Goal: Transaction & Acquisition: Purchase product/service

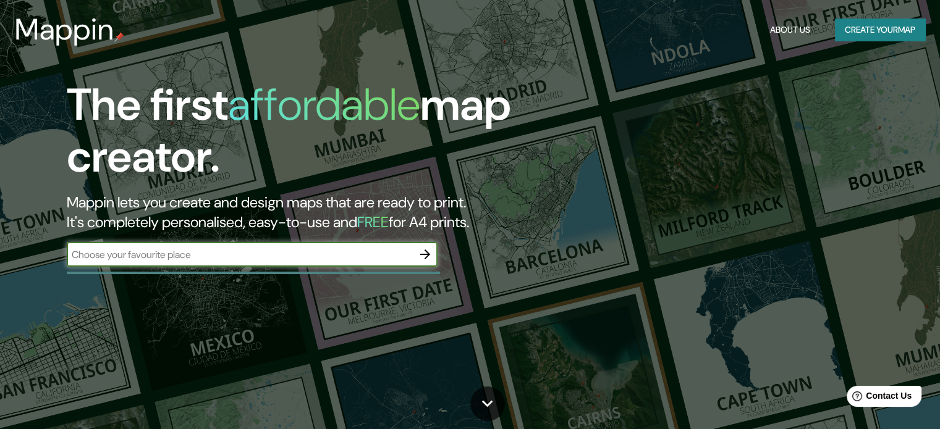
click at [252, 248] on input "text" at bounding box center [240, 255] width 346 height 14
type input "[GEOGRAPHIC_DATA]"
drag, startPoint x: 429, startPoint y: 253, endPoint x: 505, endPoint y: 242, distance: 76.9
click at [428, 253] on icon "button" at bounding box center [425, 254] width 15 height 15
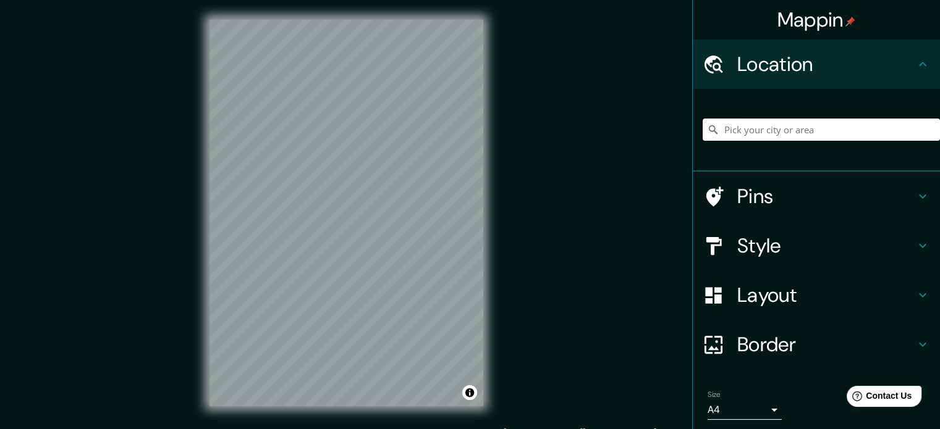
click at [724, 130] on input "Pick your city or area" at bounding box center [820, 130] width 237 height 22
type input "[GEOGRAPHIC_DATA]"
click at [821, 290] on h4 "Layout" at bounding box center [826, 295] width 178 height 25
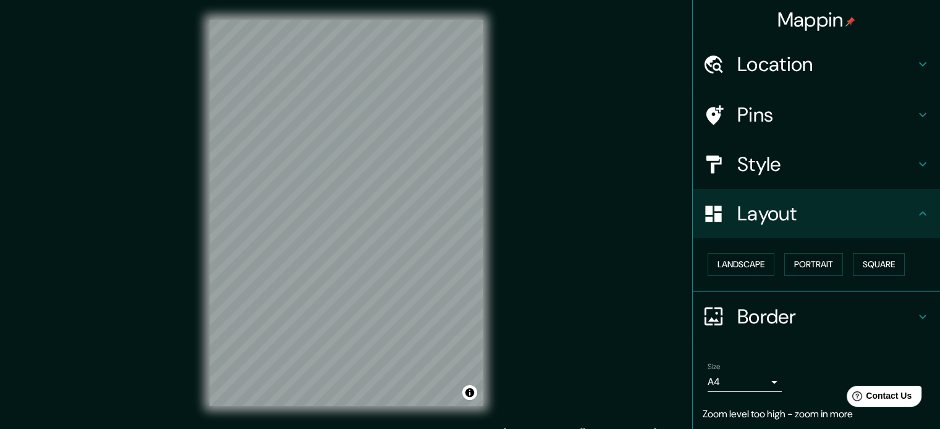
click at [840, 219] on h4 "Layout" at bounding box center [826, 213] width 178 height 25
click at [812, 316] on h4 "Border" at bounding box center [826, 317] width 178 height 25
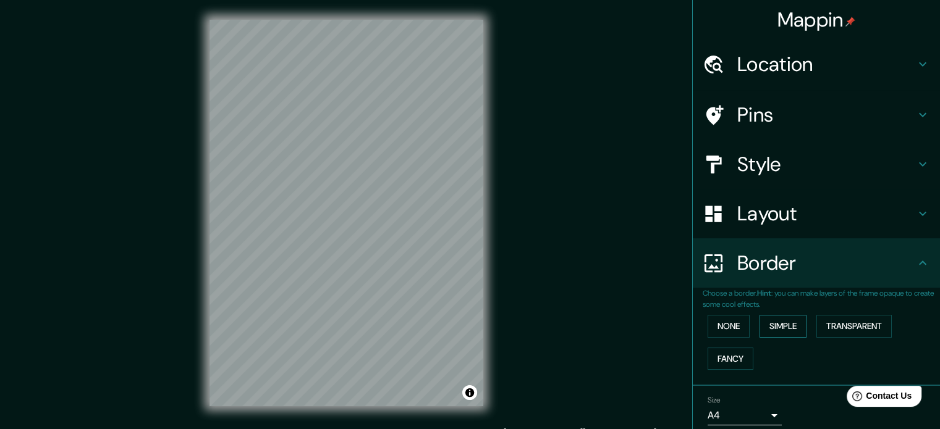
click at [759, 331] on button "Simple" at bounding box center [782, 326] width 47 height 23
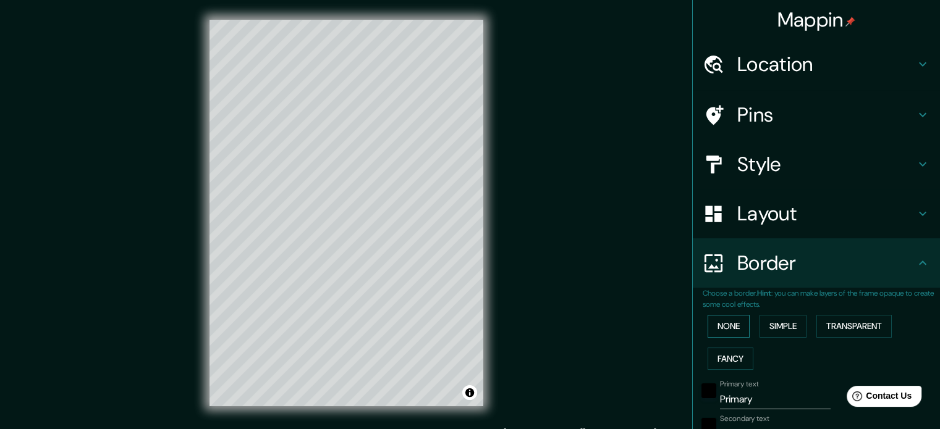
click at [723, 323] on button "None" at bounding box center [728, 326] width 42 height 23
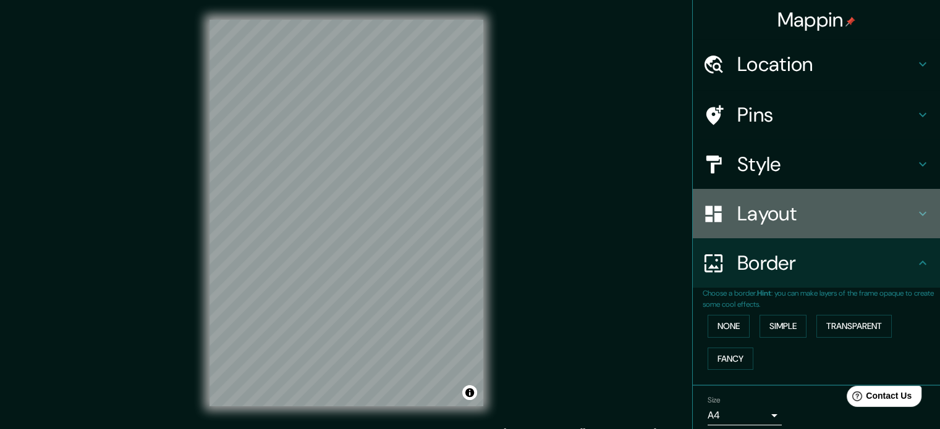
click at [796, 211] on h4 "Layout" at bounding box center [826, 213] width 178 height 25
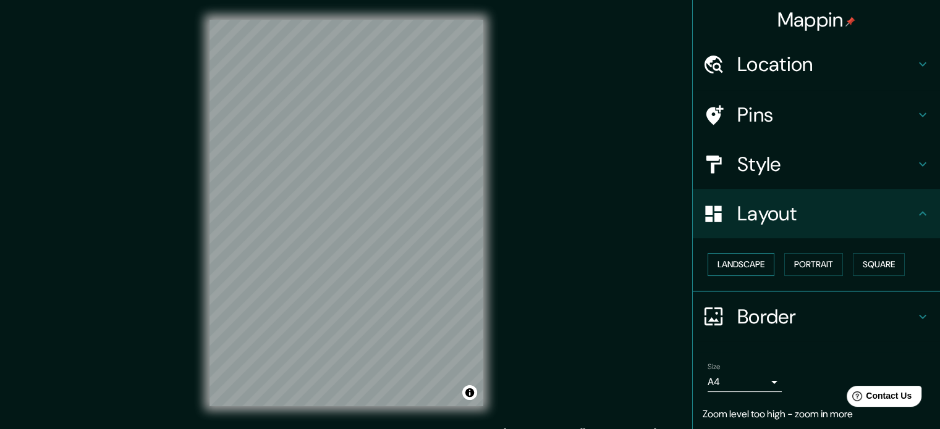
click at [766, 263] on button "Landscape" at bounding box center [740, 264] width 67 height 23
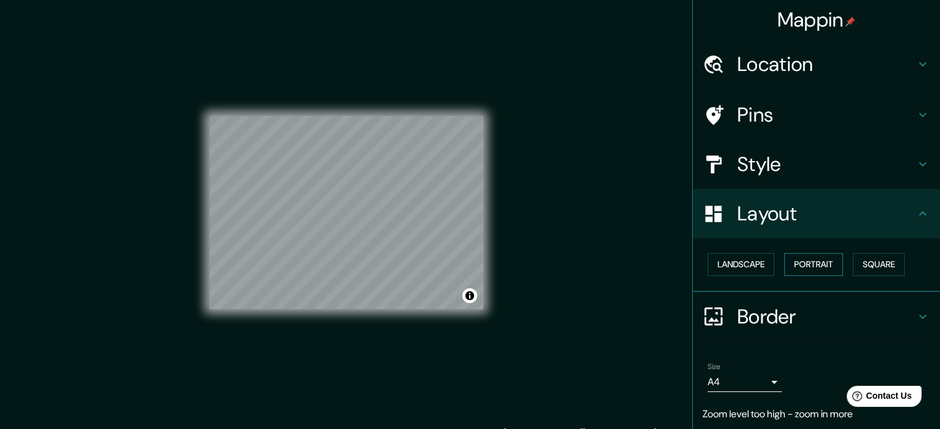
click at [786, 261] on button "Portrait" at bounding box center [813, 264] width 59 height 23
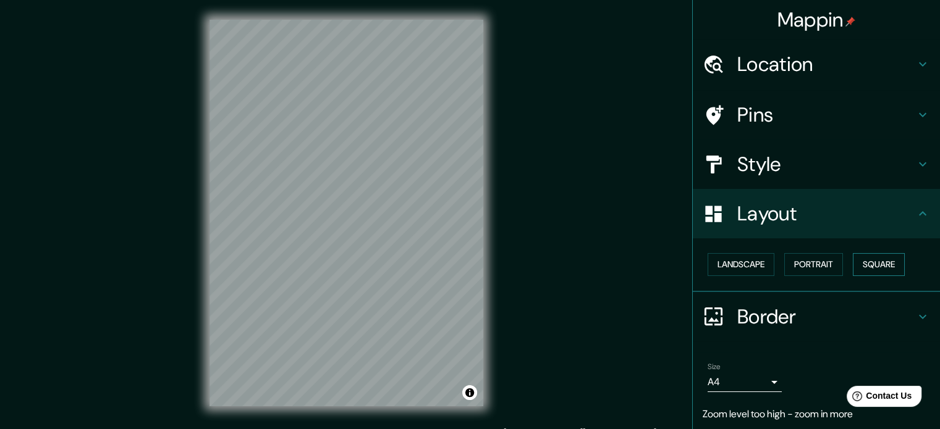
click at [868, 268] on button "Square" at bounding box center [879, 264] width 52 height 23
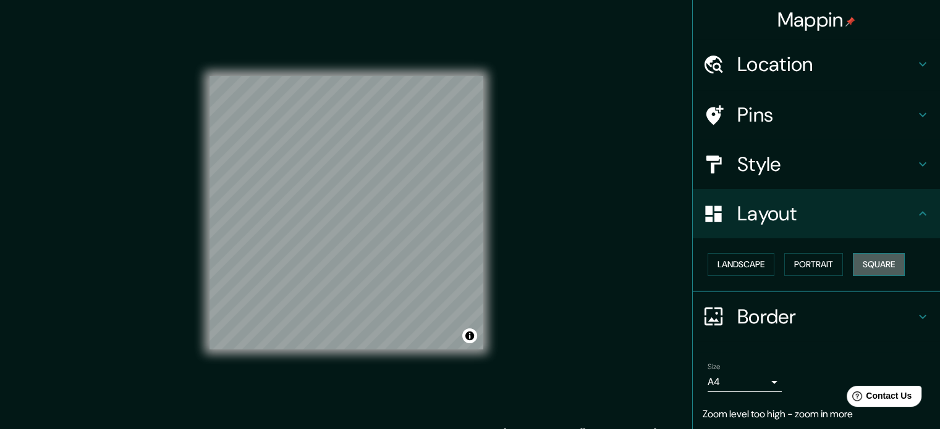
click at [853, 266] on button "Square" at bounding box center [879, 264] width 52 height 23
click at [813, 264] on button "Portrait" at bounding box center [813, 264] width 59 height 23
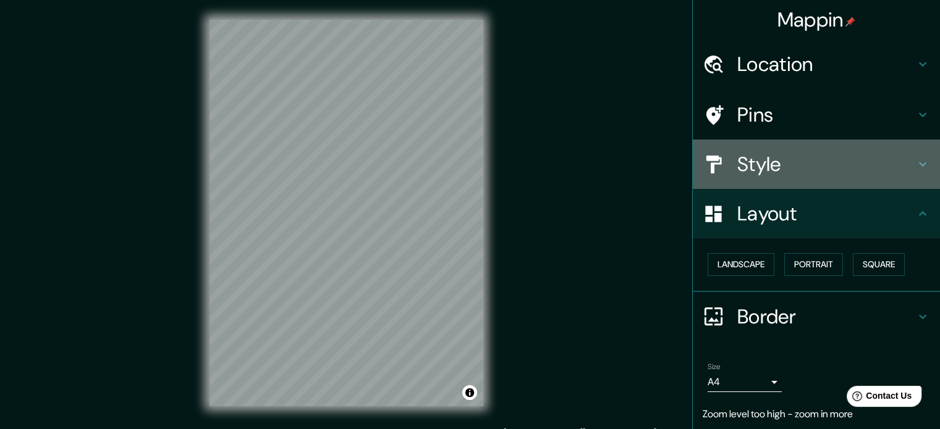
click at [804, 175] on h4 "Style" at bounding box center [826, 164] width 178 height 25
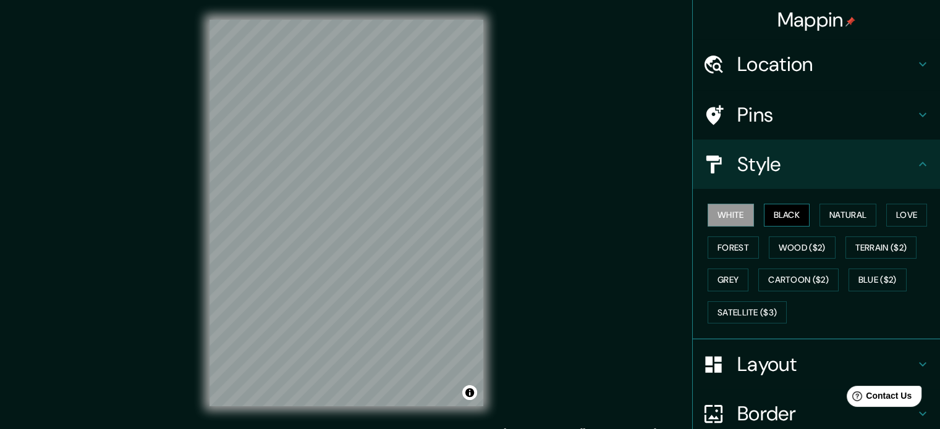
click at [770, 217] on button "Black" at bounding box center [787, 215] width 46 height 23
click at [821, 216] on button "Natural" at bounding box center [847, 215] width 57 height 23
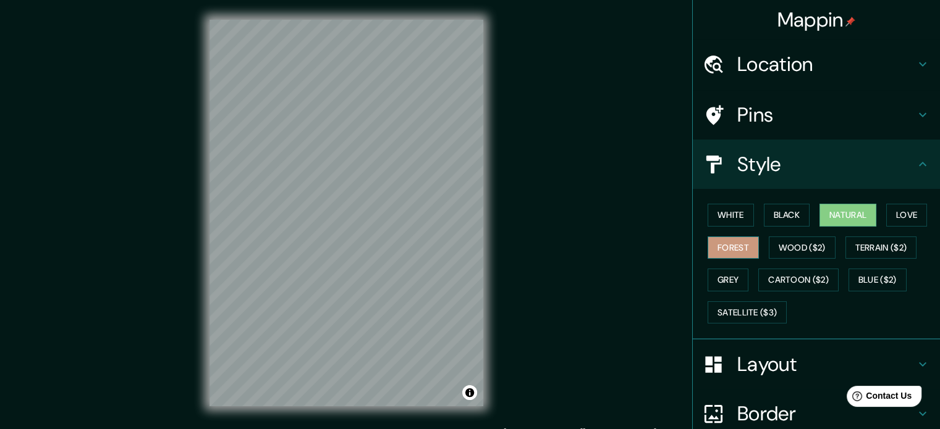
click at [728, 250] on button "Forest" at bounding box center [732, 248] width 51 height 23
drag, startPoint x: 717, startPoint y: 276, endPoint x: 715, endPoint y: 289, distance: 12.5
click at [717, 277] on button "Grey" at bounding box center [727, 280] width 41 height 23
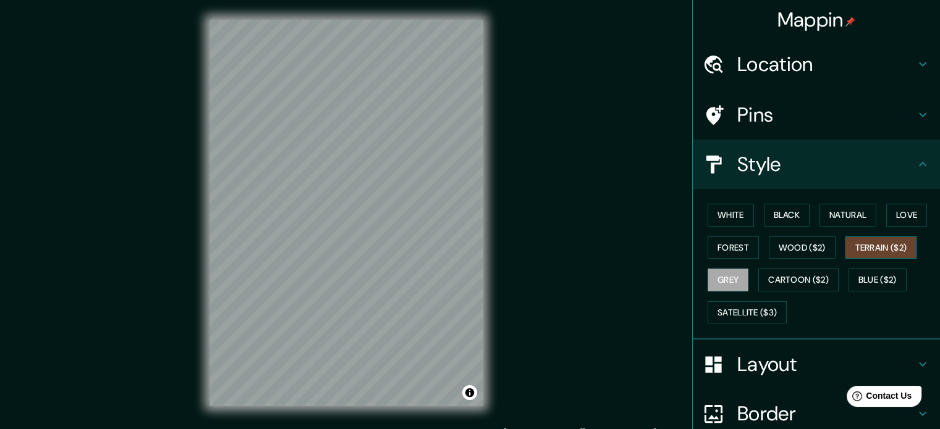
click at [845, 250] on button "Terrain ($2)" at bounding box center [881, 248] width 72 height 23
click at [886, 215] on button "Love" at bounding box center [906, 215] width 41 height 23
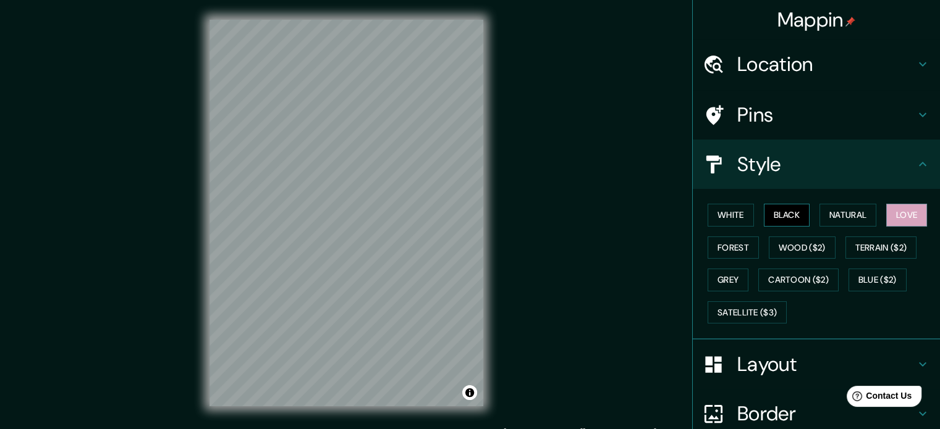
click at [769, 214] on button "Black" at bounding box center [787, 215] width 46 height 23
click at [825, 211] on button "Natural" at bounding box center [847, 215] width 57 height 23
click at [838, 119] on h4 "Pins" at bounding box center [826, 115] width 178 height 25
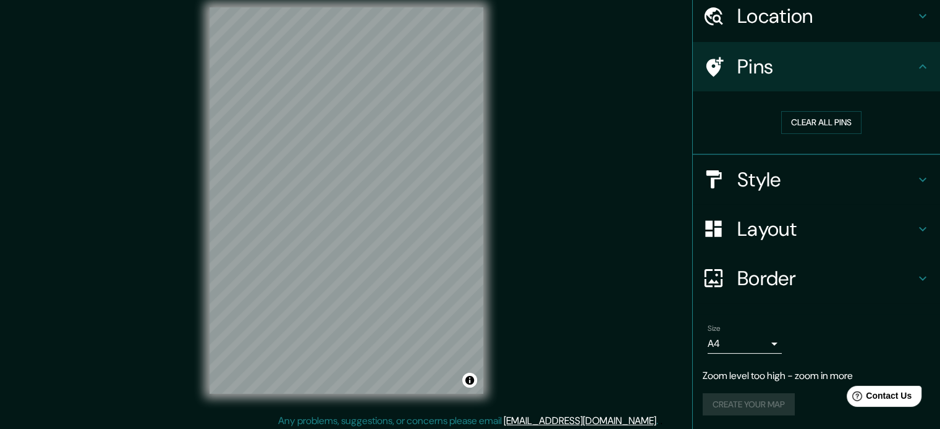
scroll to position [16, 0]
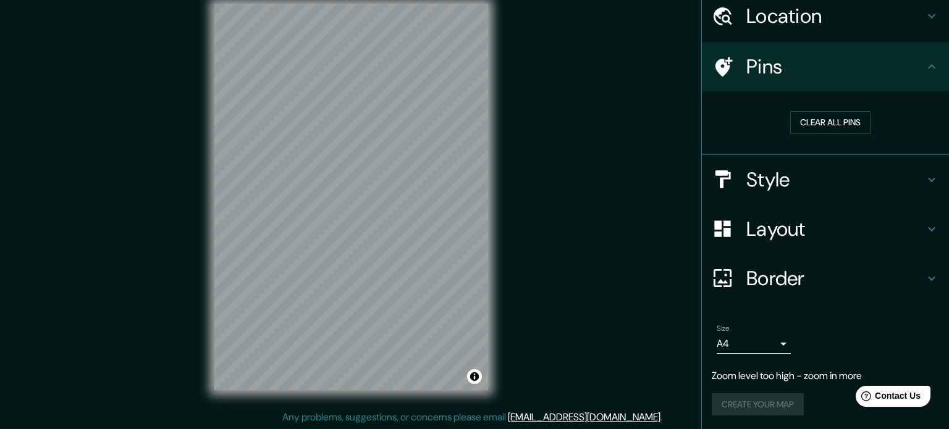
click at [764, 347] on body "Mappin Location [GEOGRAPHIC_DATA] [GEOGRAPHIC_DATA] [GEOGRAPHIC_DATA] [GEOGRAPH…" at bounding box center [474, 198] width 949 height 429
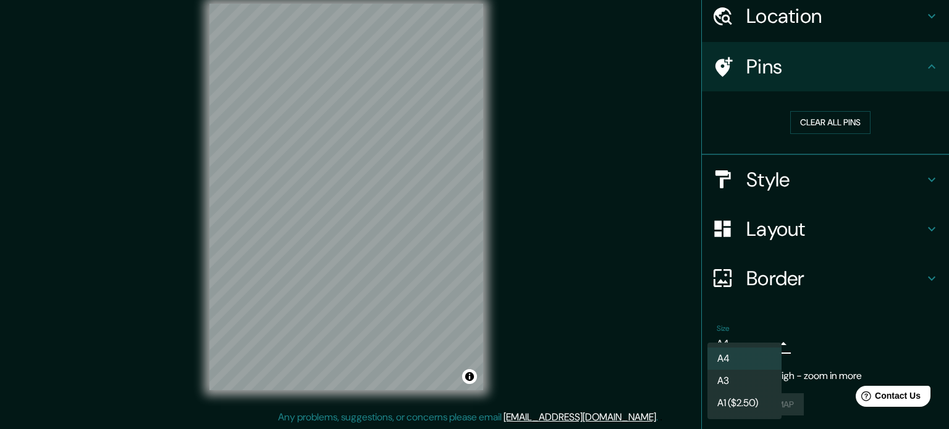
click at [748, 388] on li "A3" at bounding box center [744, 381] width 74 height 22
click at [767, 340] on body "Mappin Location [GEOGRAPHIC_DATA] [GEOGRAPHIC_DATA] [GEOGRAPHIC_DATA] [GEOGRAPH…" at bounding box center [474, 198] width 949 height 429
click at [761, 352] on li "A4" at bounding box center [744, 359] width 74 height 22
type input "single"
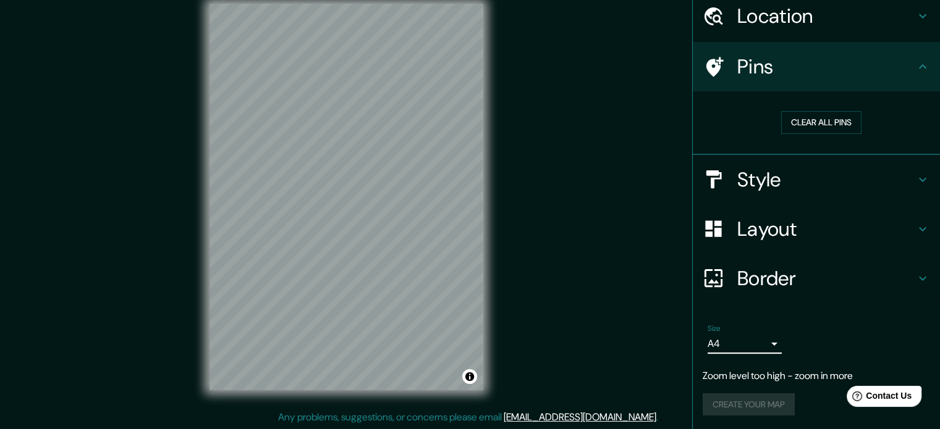
click at [745, 402] on div "Create your map" at bounding box center [815, 405] width 227 height 23
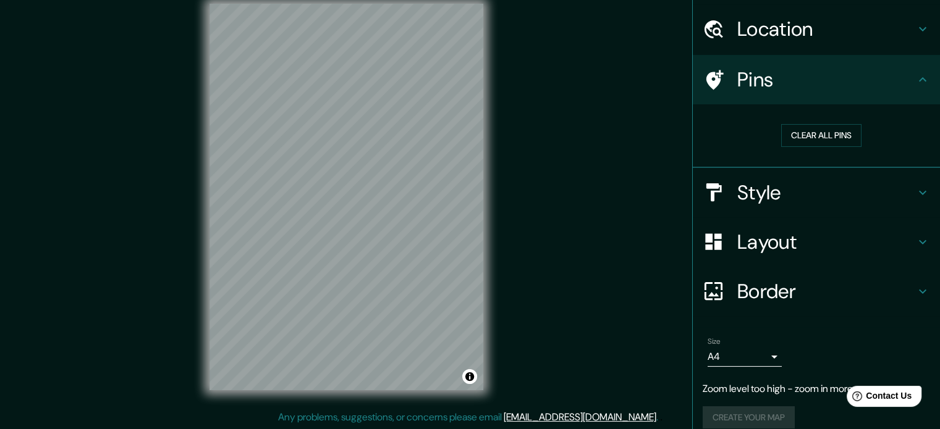
scroll to position [48, 0]
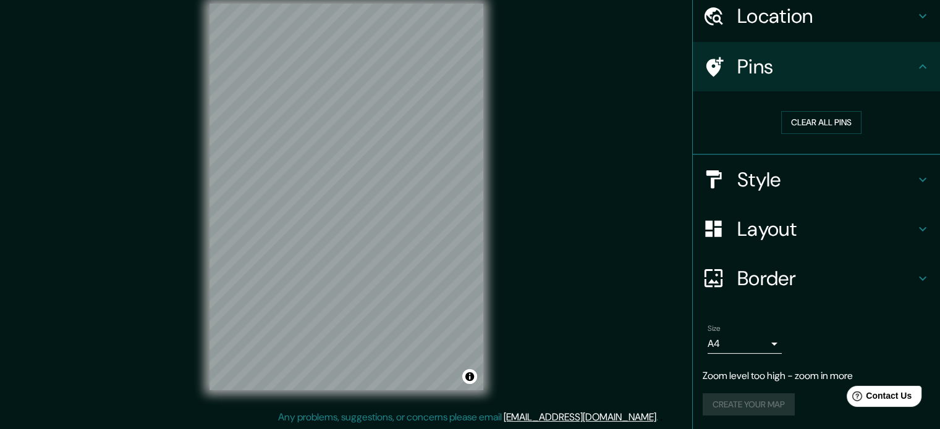
click at [754, 391] on div "Size A4 single Zoom level too high - zoom in more Create your map" at bounding box center [815, 372] width 227 height 107
click at [748, 403] on div "Create your map" at bounding box center [815, 405] width 227 height 23
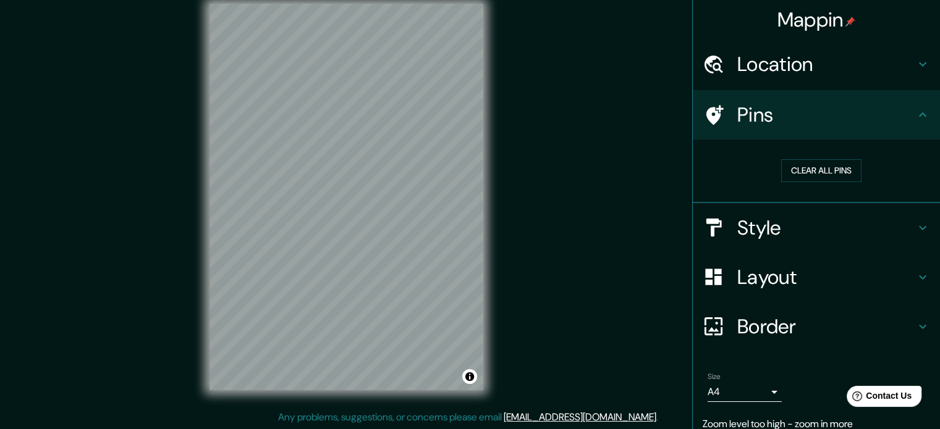
click at [836, 64] on h4 "Location" at bounding box center [826, 64] width 178 height 25
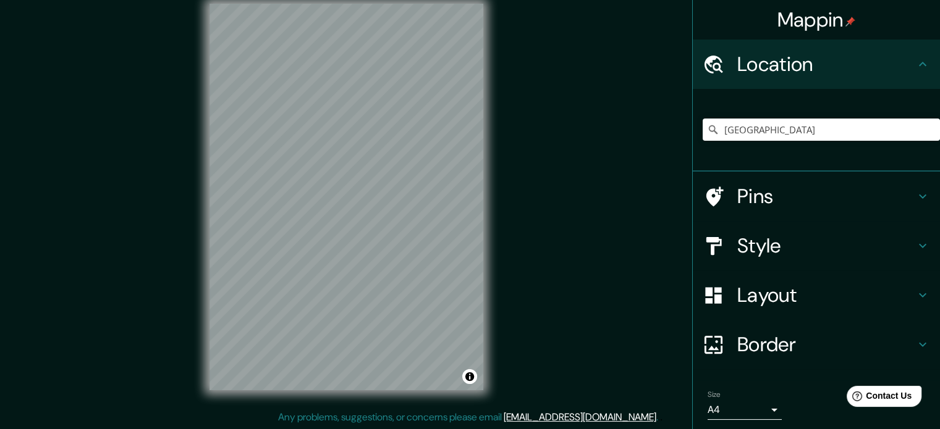
click at [836, 64] on h4 "Location" at bounding box center [826, 64] width 178 height 25
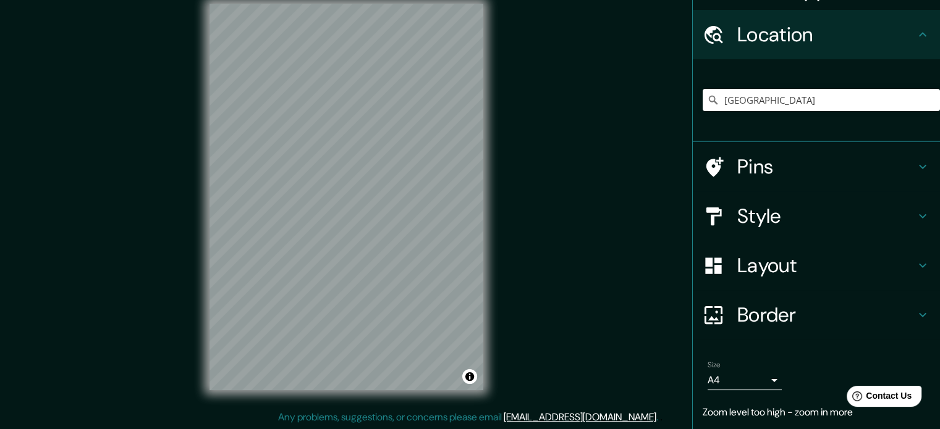
scroll to position [67, 0]
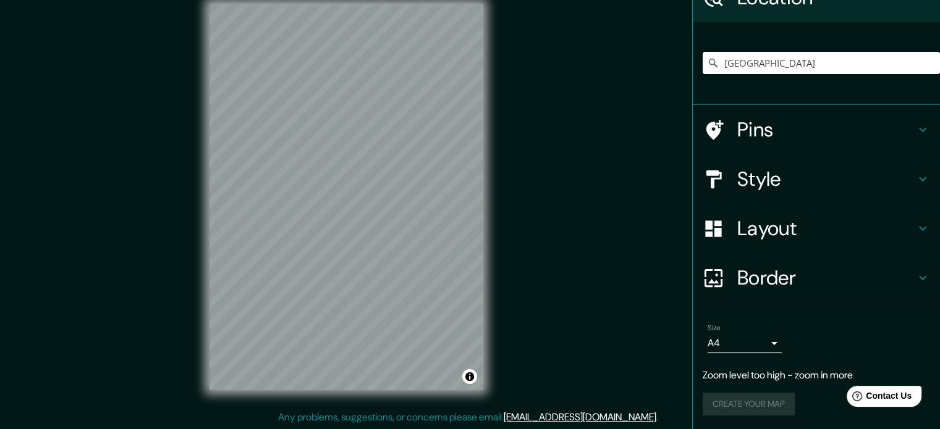
click at [742, 403] on div "Create your map" at bounding box center [815, 404] width 227 height 23
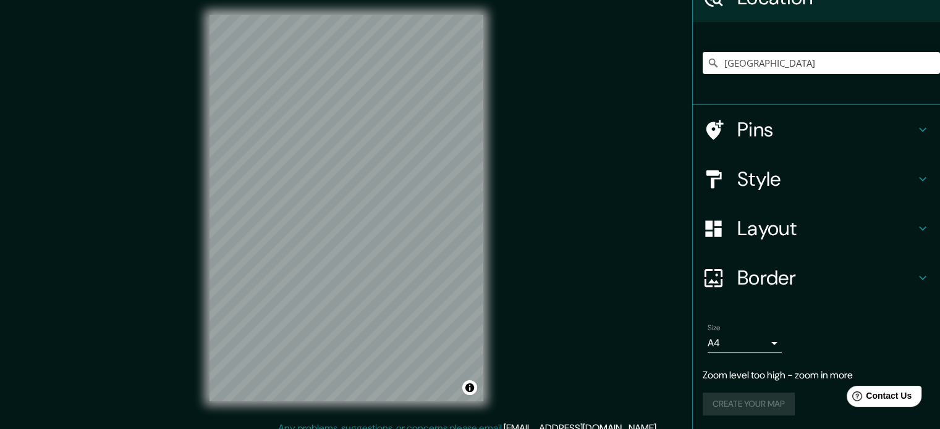
scroll to position [0, 0]
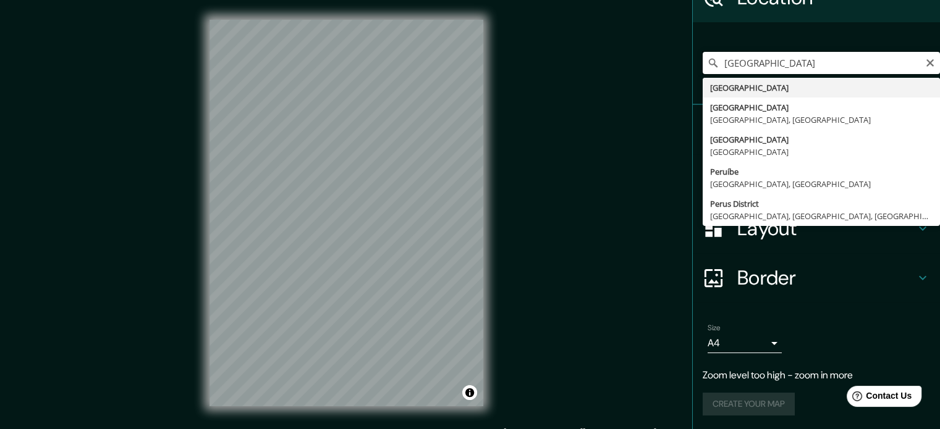
click at [759, 67] on input "[GEOGRAPHIC_DATA]" at bounding box center [820, 63] width 237 height 22
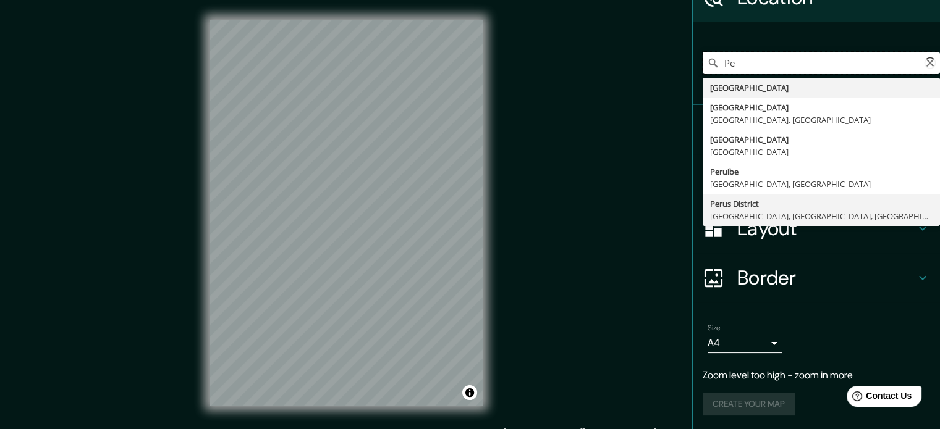
type input "P"
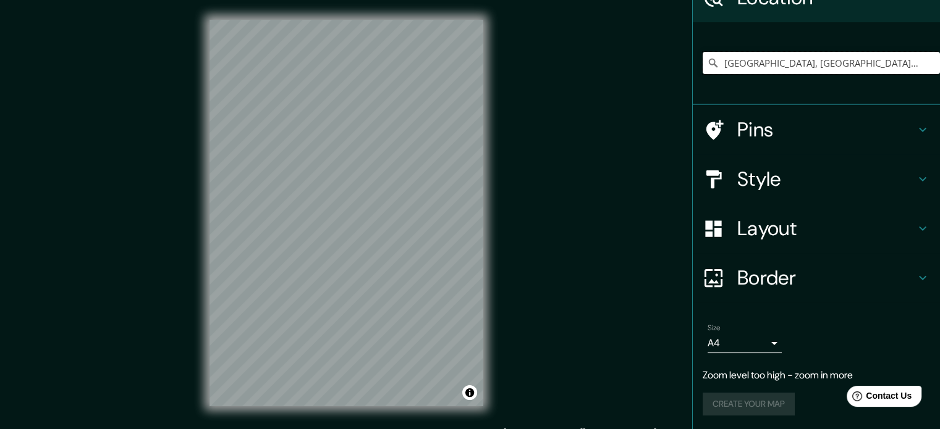
scroll to position [42, 0]
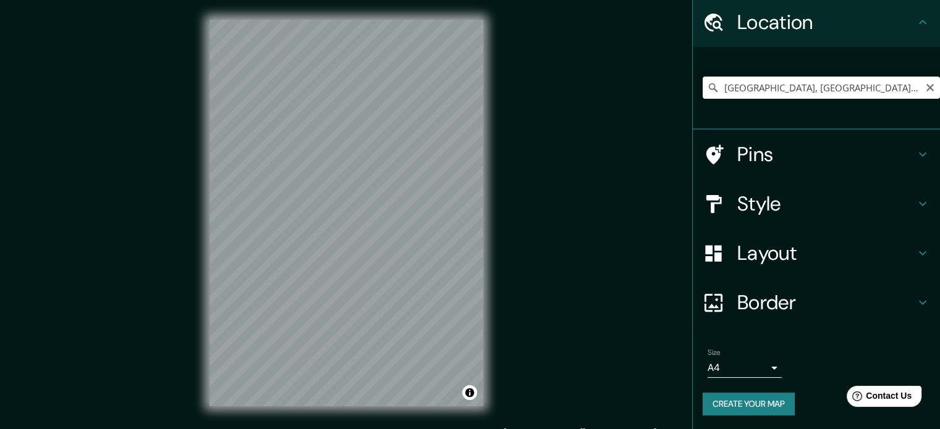
click at [771, 89] on input "[GEOGRAPHIC_DATA], [GEOGRAPHIC_DATA], [GEOGRAPHIC_DATA]" at bounding box center [820, 88] width 237 height 22
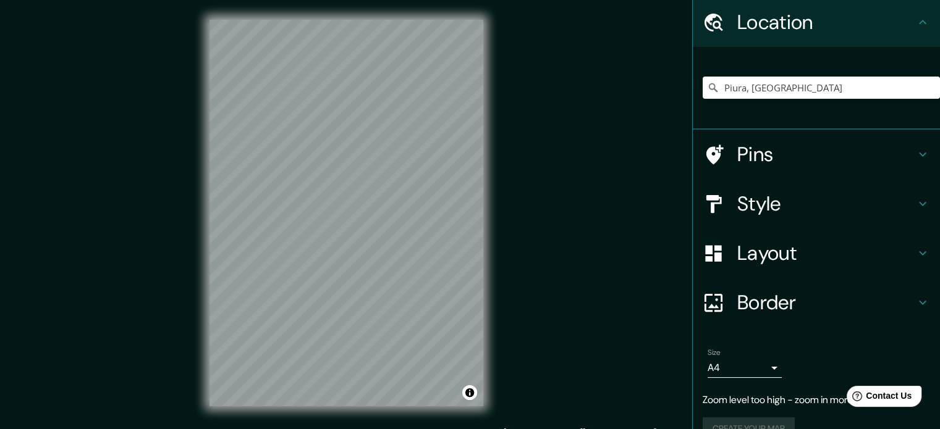
click at [783, 167] on div "Pins" at bounding box center [816, 154] width 247 height 49
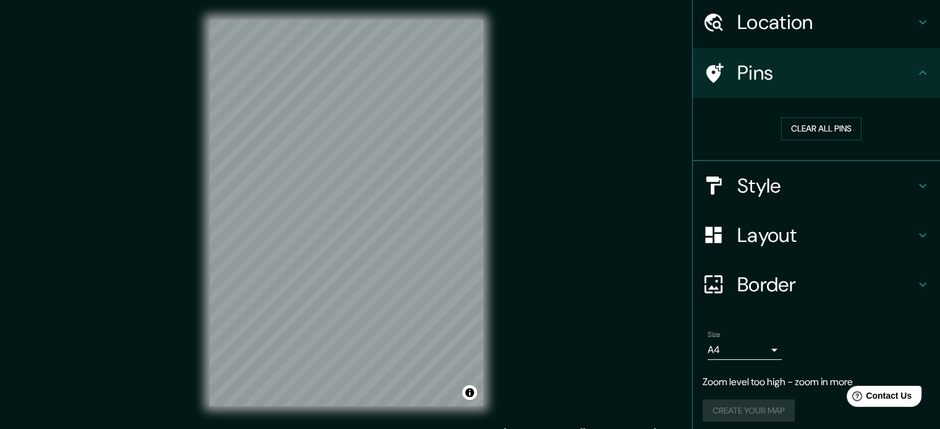
click at [793, 181] on h4 "Style" at bounding box center [826, 186] width 178 height 25
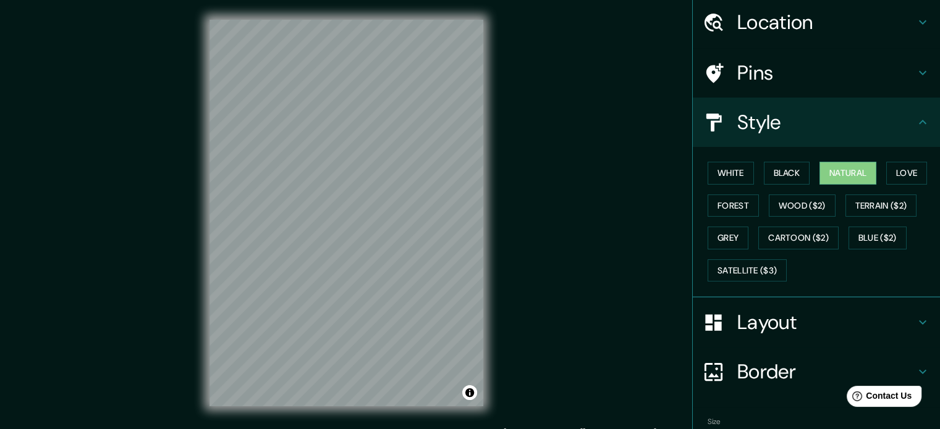
click at [798, 140] on div "Style" at bounding box center [816, 122] width 247 height 49
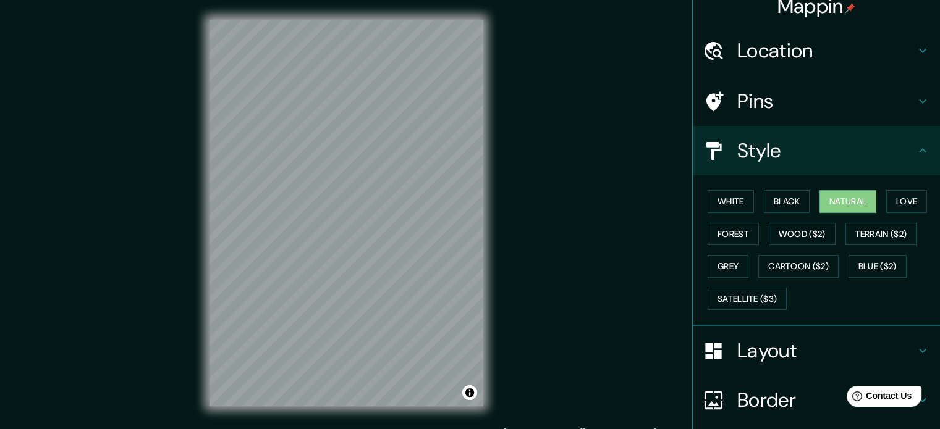
scroll to position [0, 0]
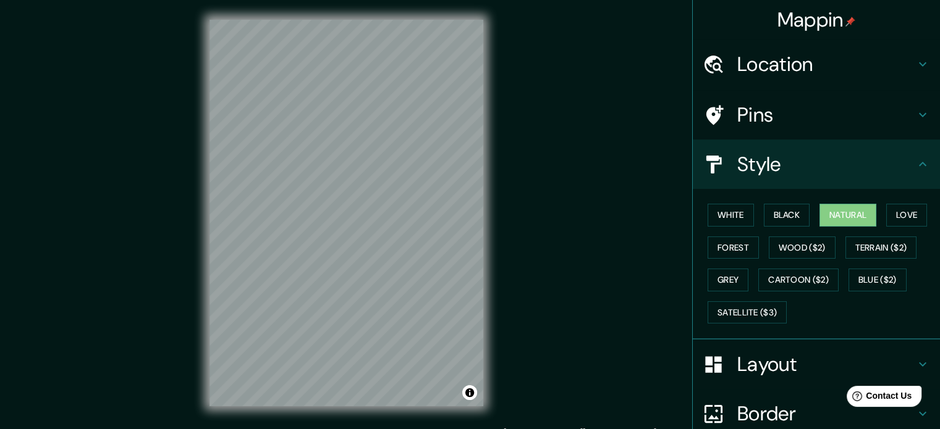
click at [798, 64] on h4 "Location" at bounding box center [826, 64] width 178 height 25
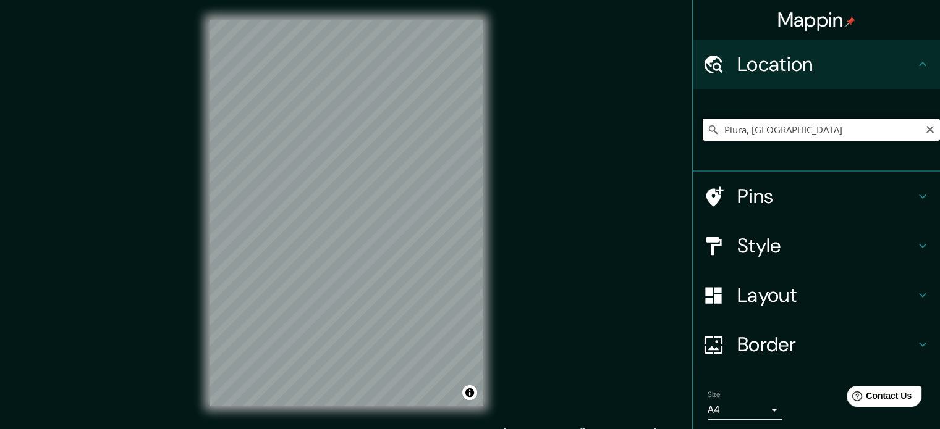
click at [790, 135] on input "Piura, [GEOGRAPHIC_DATA]" at bounding box center [820, 130] width 237 height 22
click at [811, 244] on h4 "Style" at bounding box center [826, 246] width 178 height 25
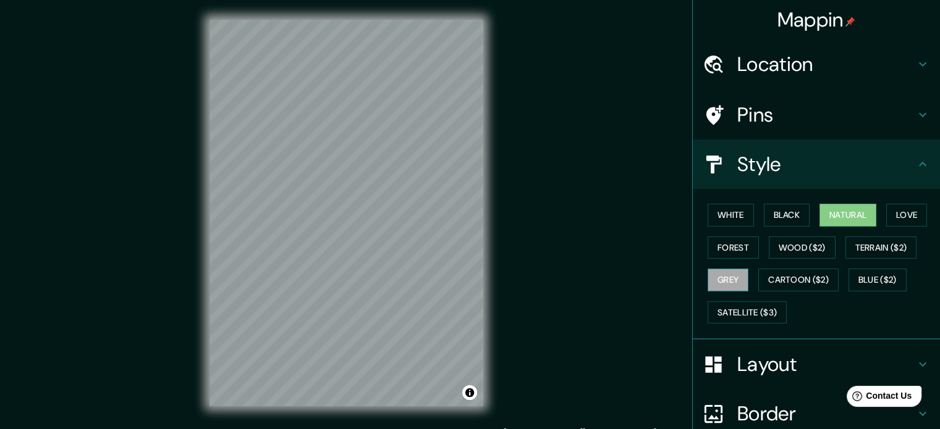
click at [707, 271] on button "Grey" at bounding box center [727, 280] width 41 height 23
click at [788, 221] on button "Black" at bounding box center [787, 215] width 46 height 23
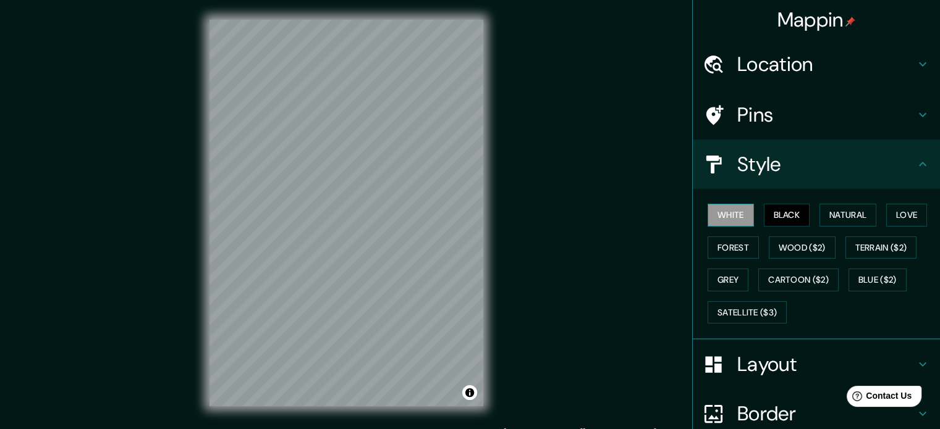
click at [724, 213] on button "White" at bounding box center [730, 215] width 46 height 23
click at [848, 218] on button "Natural" at bounding box center [847, 215] width 57 height 23
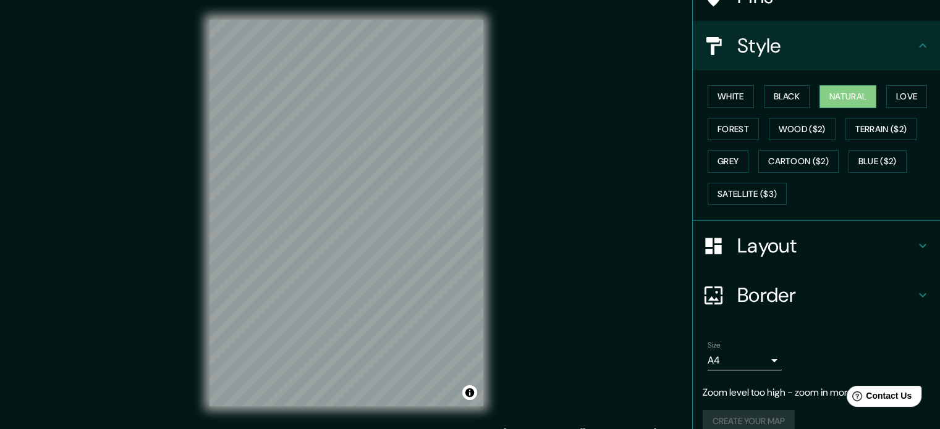
scroll to position [135, 0]
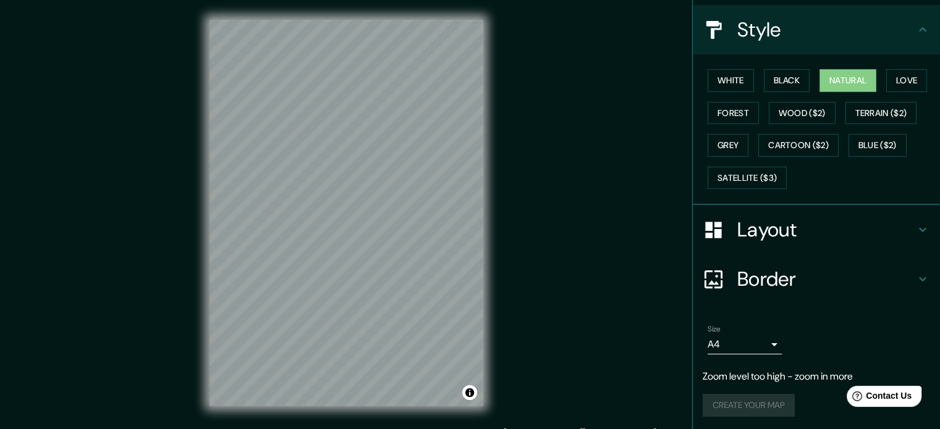
click at [816, 219] on h4 "Layout" at bounding box center [826, 229] width 178 height 25
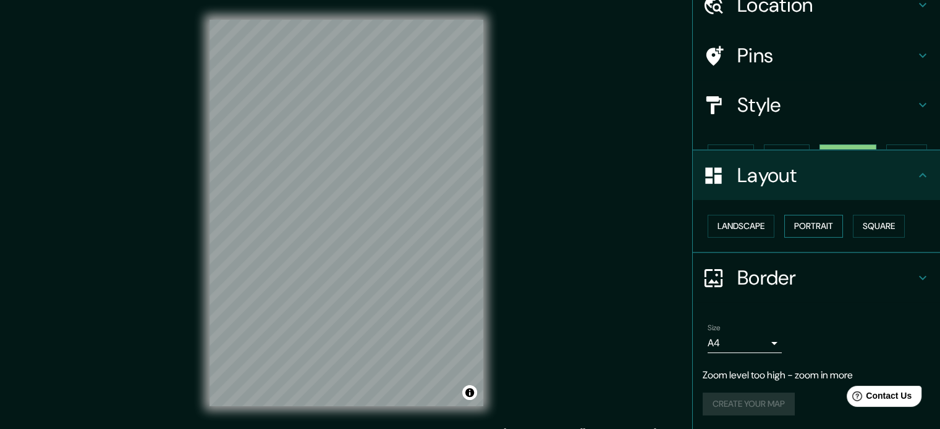
scroll to position [38, 0]
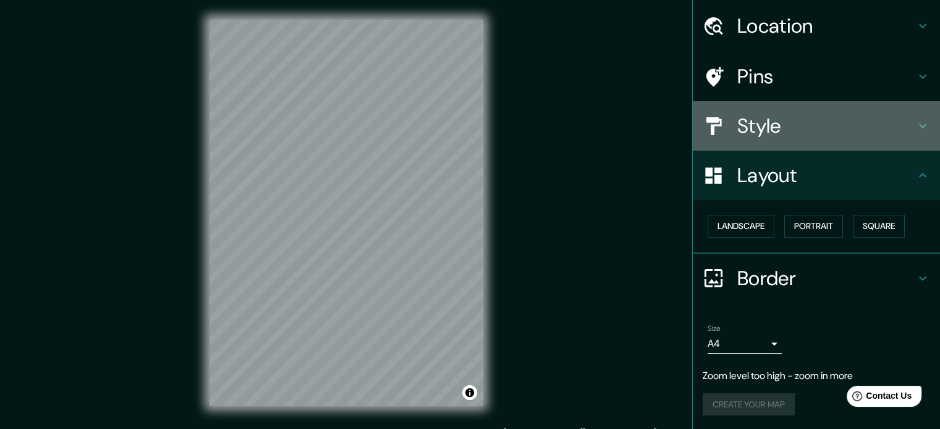
click at [796, 131] on h4 "Style" at bounding box center [826, 126] width 178 height 25
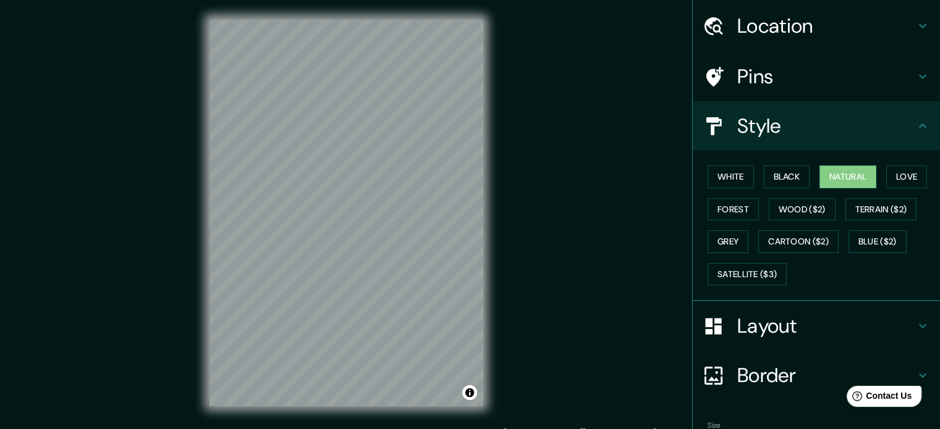
scroll to position [0, 0]
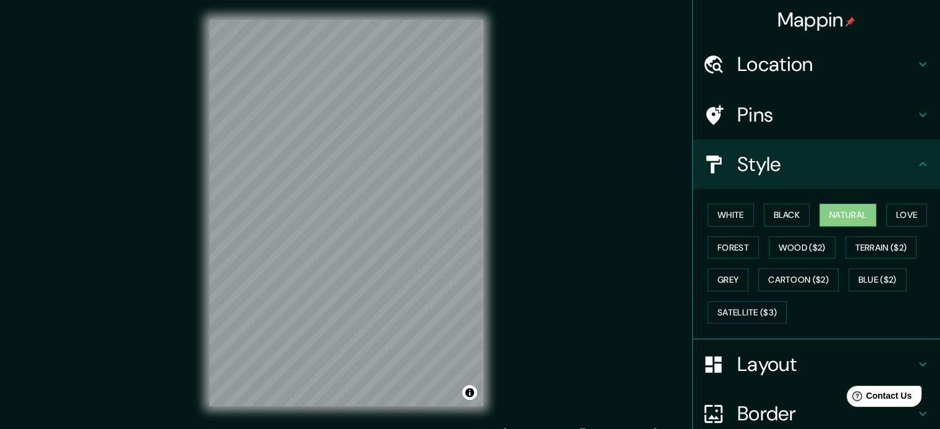
click at [801, 124] on h4 "Pins" at bounding box center [826, 115] width 178 height 25
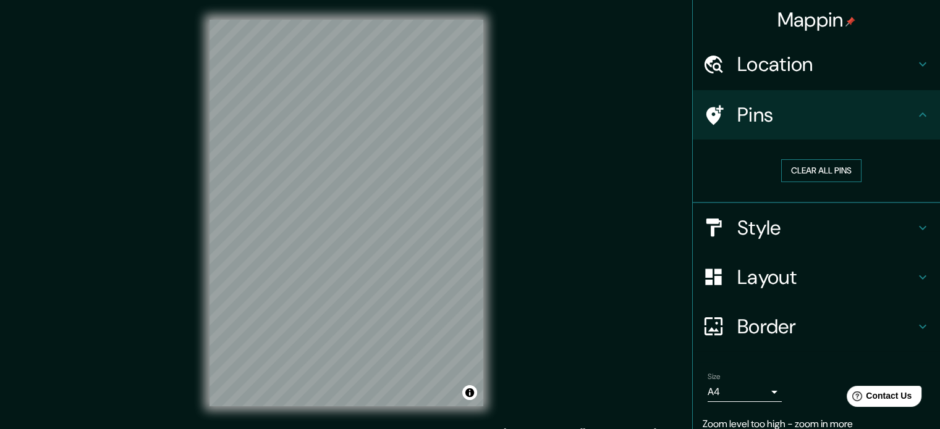
click at [797, 166] on button "Clear all pins" at bounding box center [821, 170] width 80 height 23
click at [840, 71] on h4 "Location" at bounding box center [826, 64] width 178 height 25
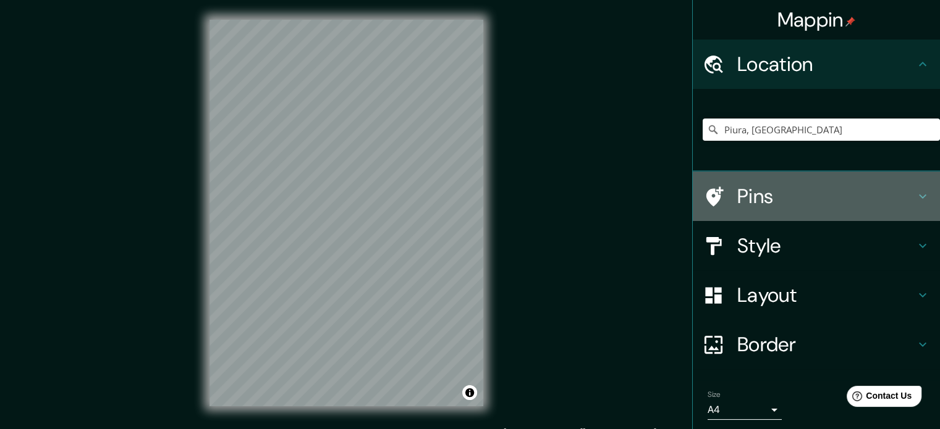
click at [796, 214] on div "Pins" at bounding box center [816, 196] width 247 height 49
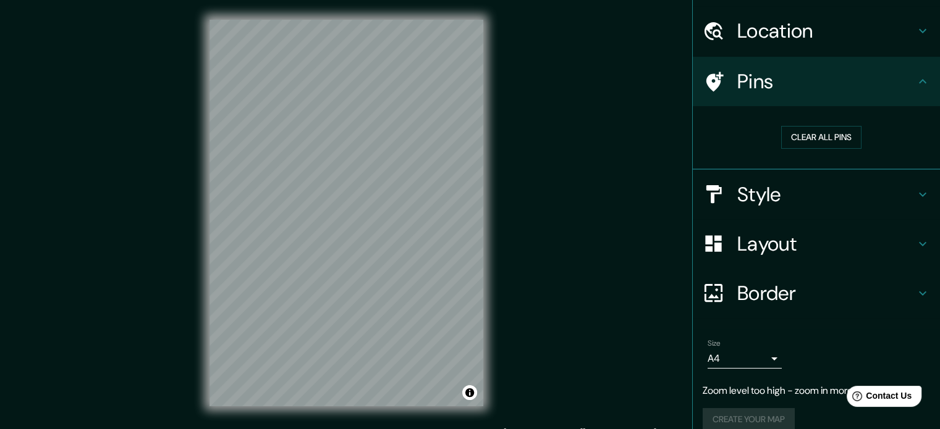
scroll to position [48, 0]
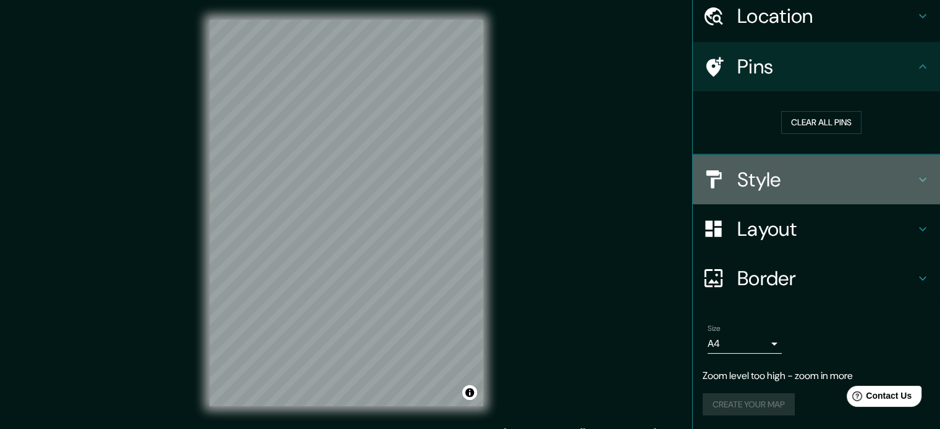
click at [793, 172] on h4 "Style" at bounding box center [826, 179] width 178 height 25
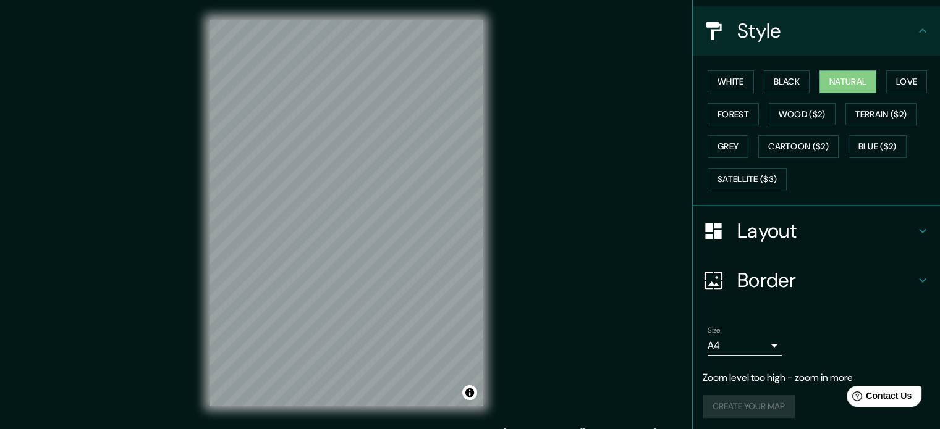
scroll to position [135, 0]
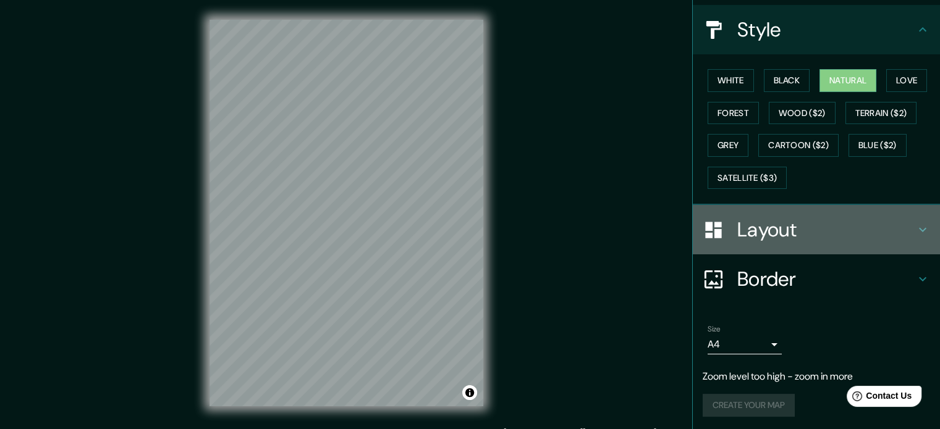
click at [794, 237] on h4 "Layout" at bounding box center [826, 229] width 178 height 25
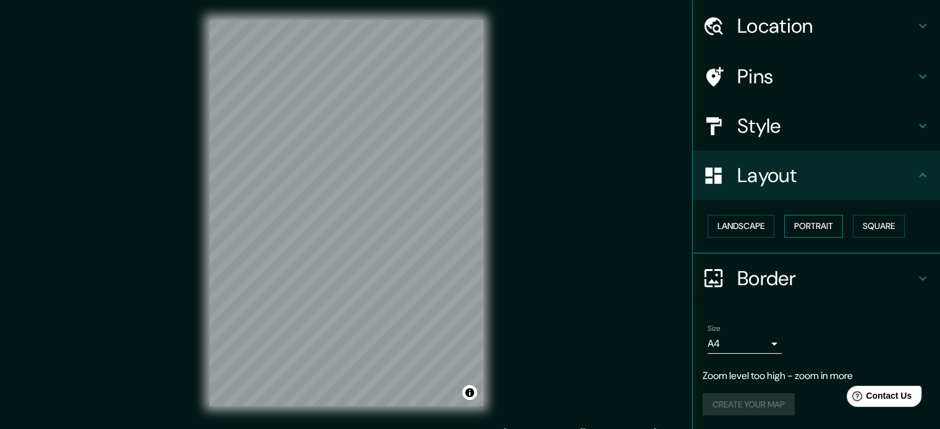
scroll to position [16, 0]
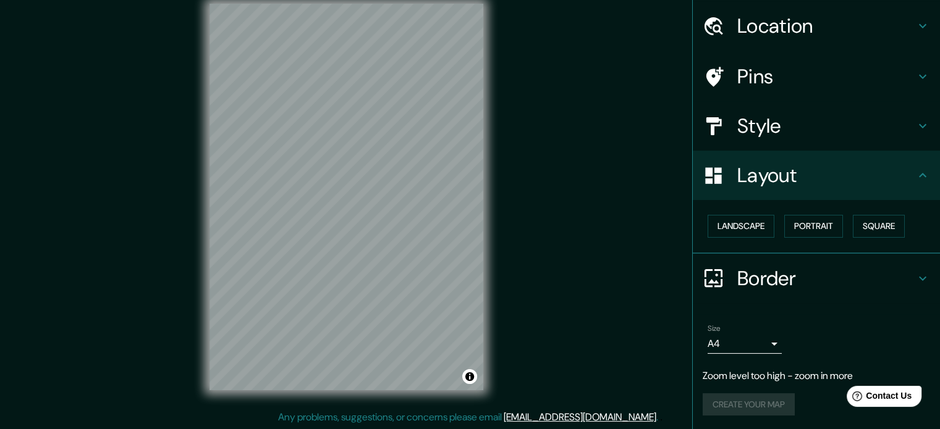
click at [761, 283] on h4 "Border" at bounding box center [826, 278] width 178 height 25
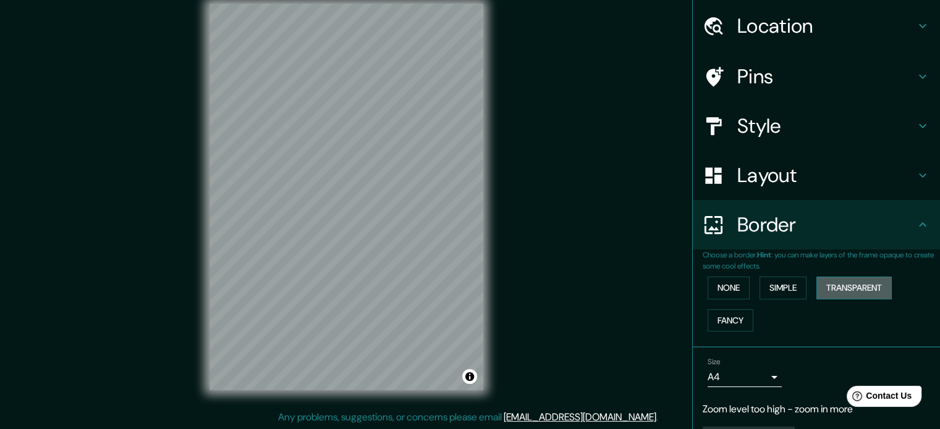
click at [825, 289] on button "Transparent" at bounding box center [853, 288] width 75 height 23
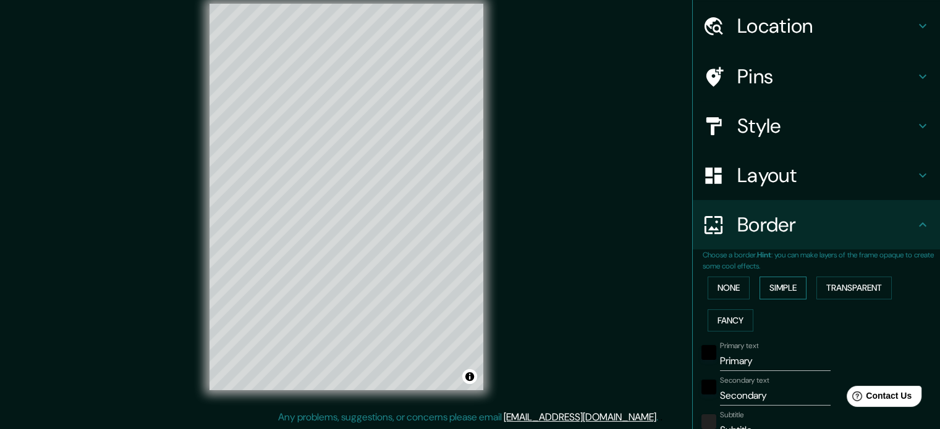
click at [796, 282] on button "Simple" at bounding box center [782, 288] width 47 height 23
click at [727, 314] on button "Fancy" at bounding box center [730, 321] width 46 height 23
click at [722, 280] on button "None" at bounding box center [728, 288] width 42 height 23
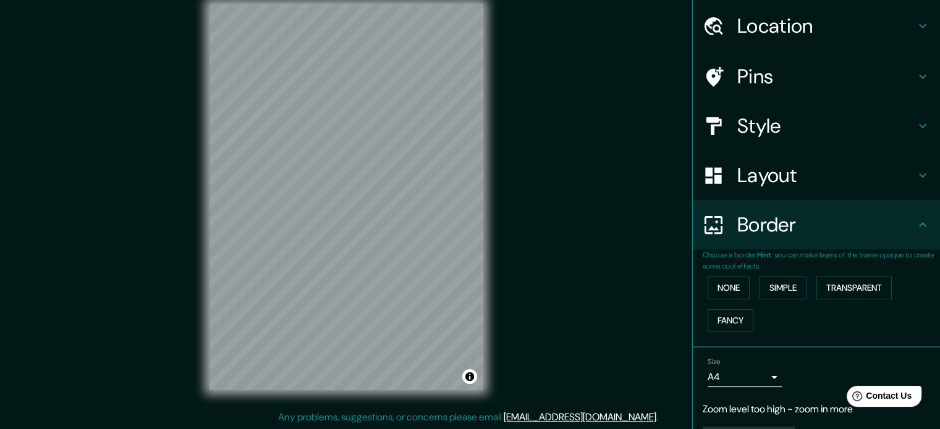
scroll to position [0, 0]
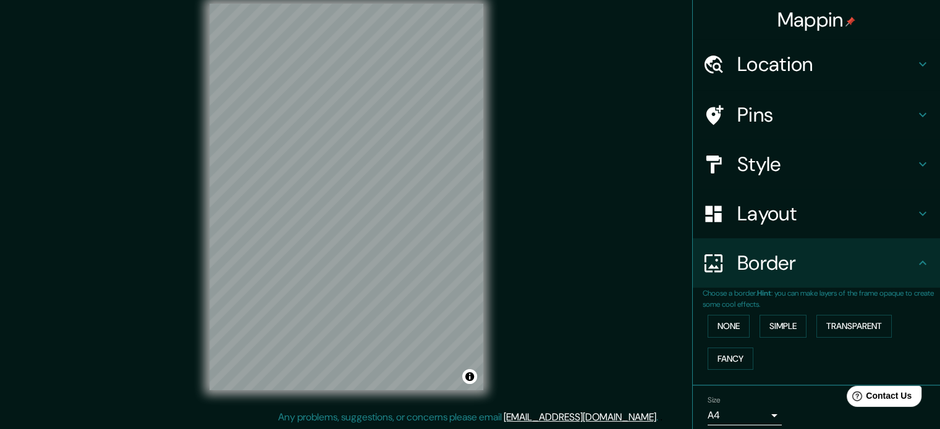
click at [813, 61] on h4 "Location" at bounding box center [826, 64] width 178 height 25
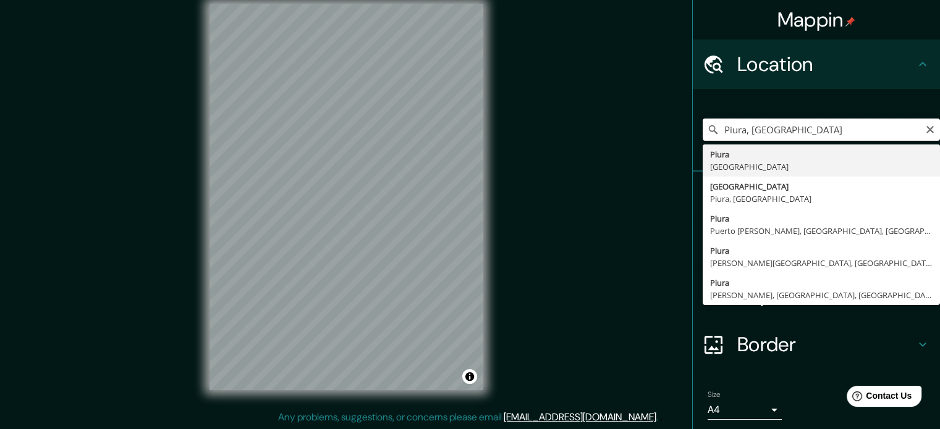
click at [769, 130] on input "Piura, [GEOGRAPHIC_DATA]" at bounding box center [820, 130] width 237 height 22
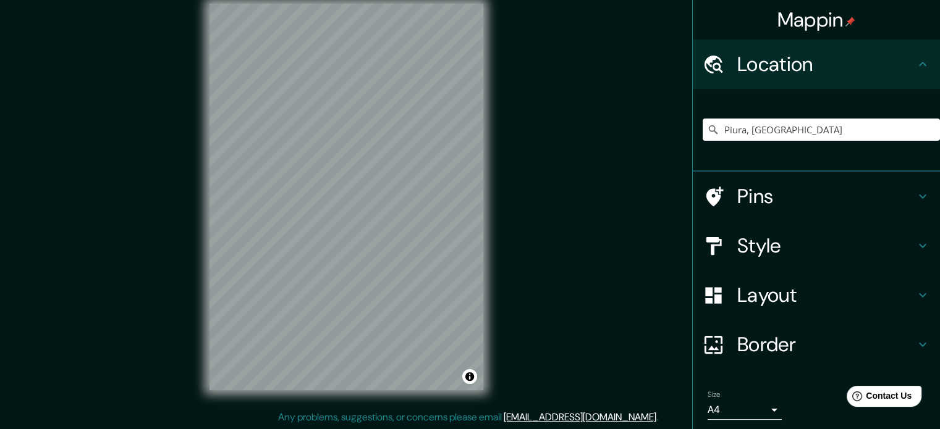
click at [657, 198] on div "Mappin Location [GEOGRAPHIC_DATA], [GEOGRAPHIC_DATA] [GEOGRAPHIC_DATA] [GEOGRAP…" at bounding box center [470, 207] width 940 height 446
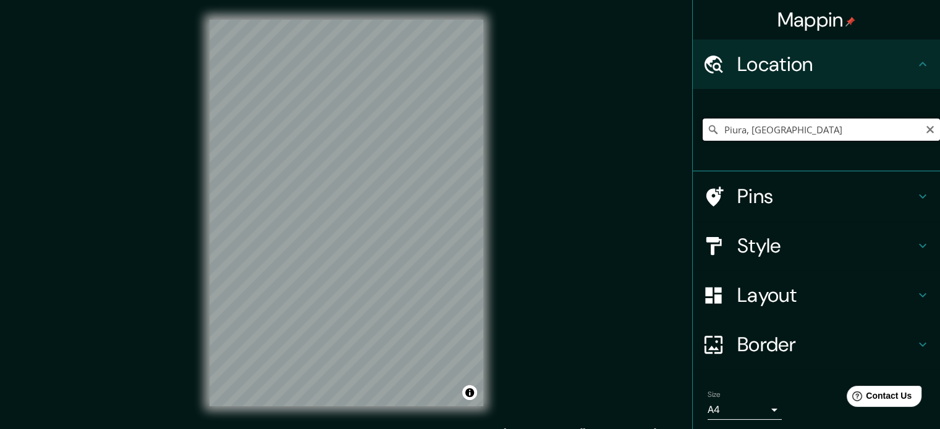
click at [761, 127] on input "Piura, [GEOGRAPHIC_DATA]" at bounding box center [820, 130] width 237 height 22
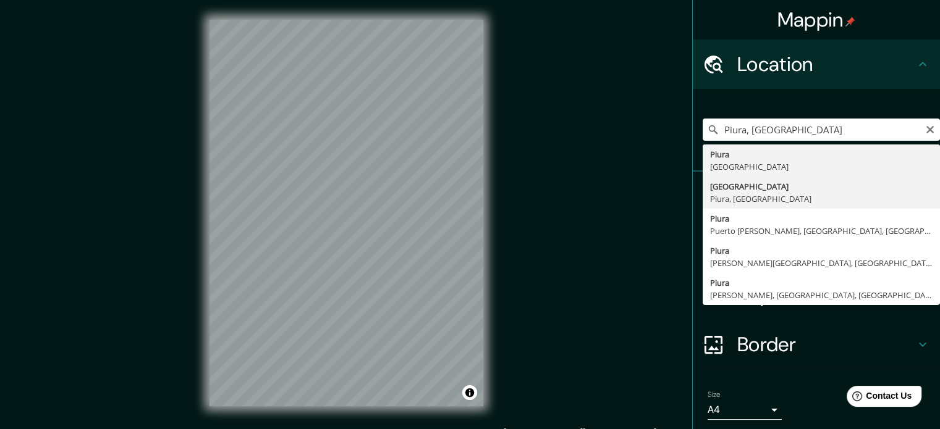
type input "[GEOGRAPHIC_DATA], [GEOGRAPHIC_DATA], [GEOGRAPHIC_DATA]"
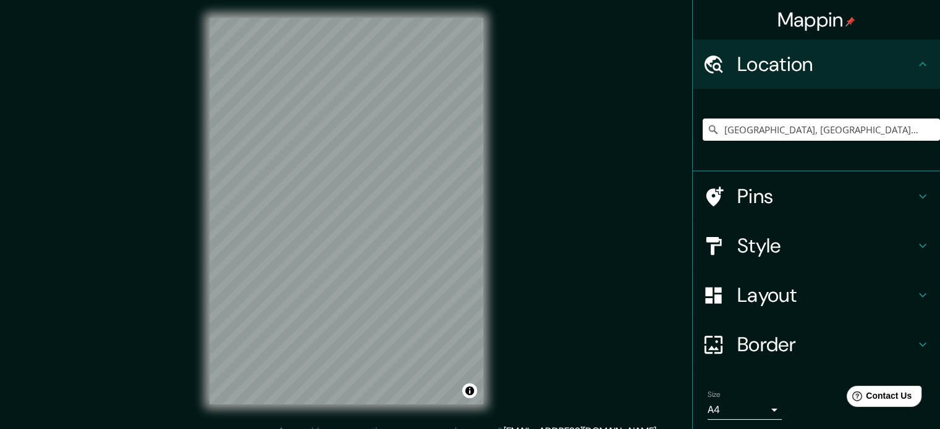
scroll to position [2, 0]
click at [833, 129] on input "[GEOGRAPHIC_DATA], [GEOGRAPHIC_DATA], [GEOGRAPHIC_DATA]" at bounding box center [820, 130] width 237 height 22
click at [842, 128] on input "[GEOGRAPHIC_DATA], [GEOGRAPHIC_DATA], [GEOGRAPHIC_DATA]" at bounding box center [820, 130] width 237 height 22
drag, startPoint x: 772, startPoint y: 132, endPoint x: 707, endPoint y: 135, distance: 65.6
click at [707, 135] on div "[GEOGRAPHIC_DATA], [GEOGRAPHIC_DATA], [GEOGRAPHIC_DATA]" at bounding box center [820, 130] width 237 height 22
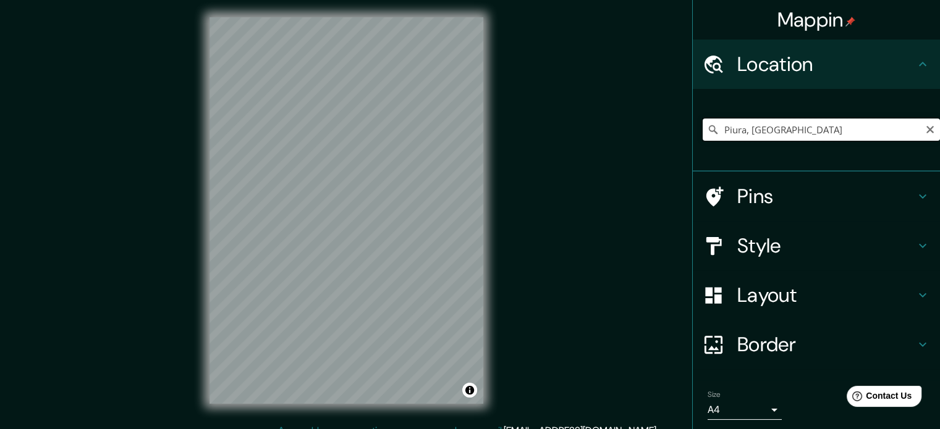
click at [768, 133] on input "Piura, [GEOGRAPHIC_DATA]" at bounding box center [820, 130] width 237 height 22
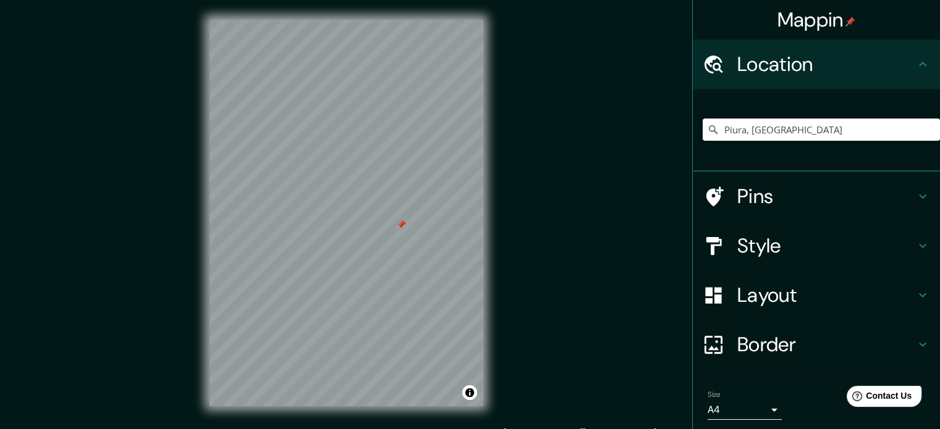
click at [529, 296] on div "Mappin Location [GEOGRAPHIC_DATA], [GEOGRAPHIC_DATA] Pins Style Layout Border C…" at bounding box center [470, 223] width 940 height 446
drag, startPoint x: 403, startPoint y: 226, endPoint x: 394, endPoint y: 219, distance: 12.0
click at [394, 219] on div at bounding box center [391, 218] width 10 height 10
click at [390, 217] on div at bounding box center [391, 218] width 10 height 10
click at [468, 285] on div at bounding box center [468, 284] width 10 height 10
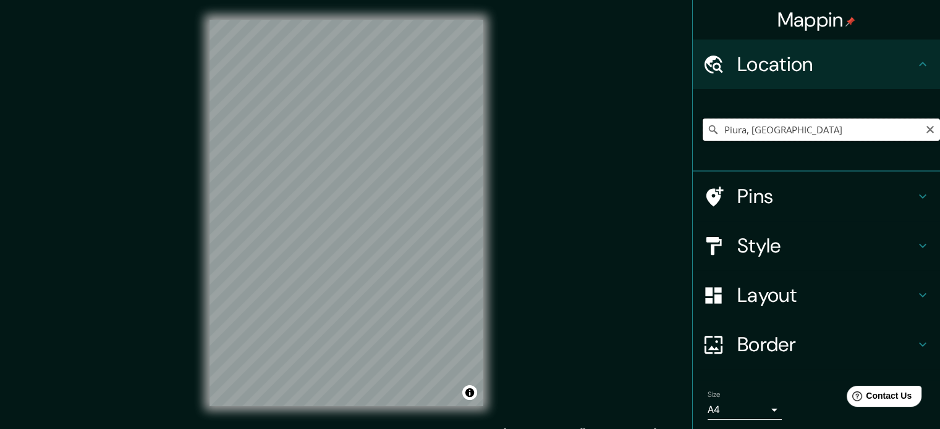
click at [796, 124] on input "Piura, [GEOGRAPHIC_DATA]" at bounding box center [820, 130] width 237 height 22
type input "P"
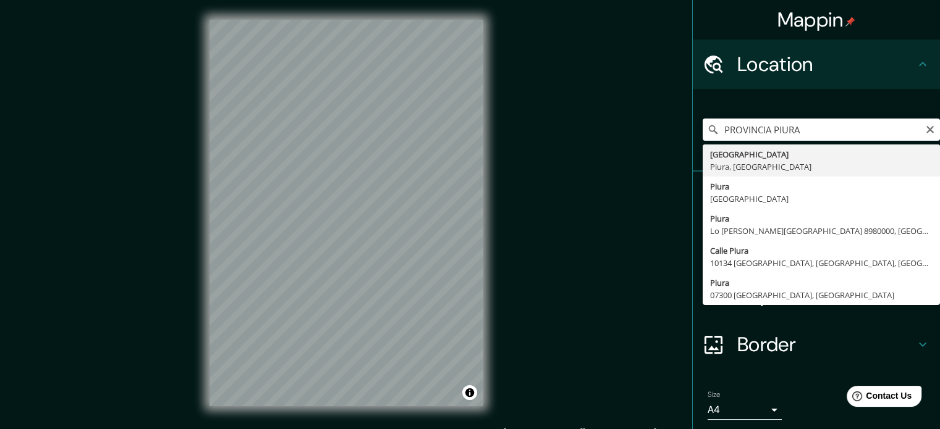
type input "[GEOGRAPHIC_DATA], [GEOGRAPHIC_DATA], [GEOGRAPHIC_DATA]"
